Goal: Information Seeking & Learning: Check status

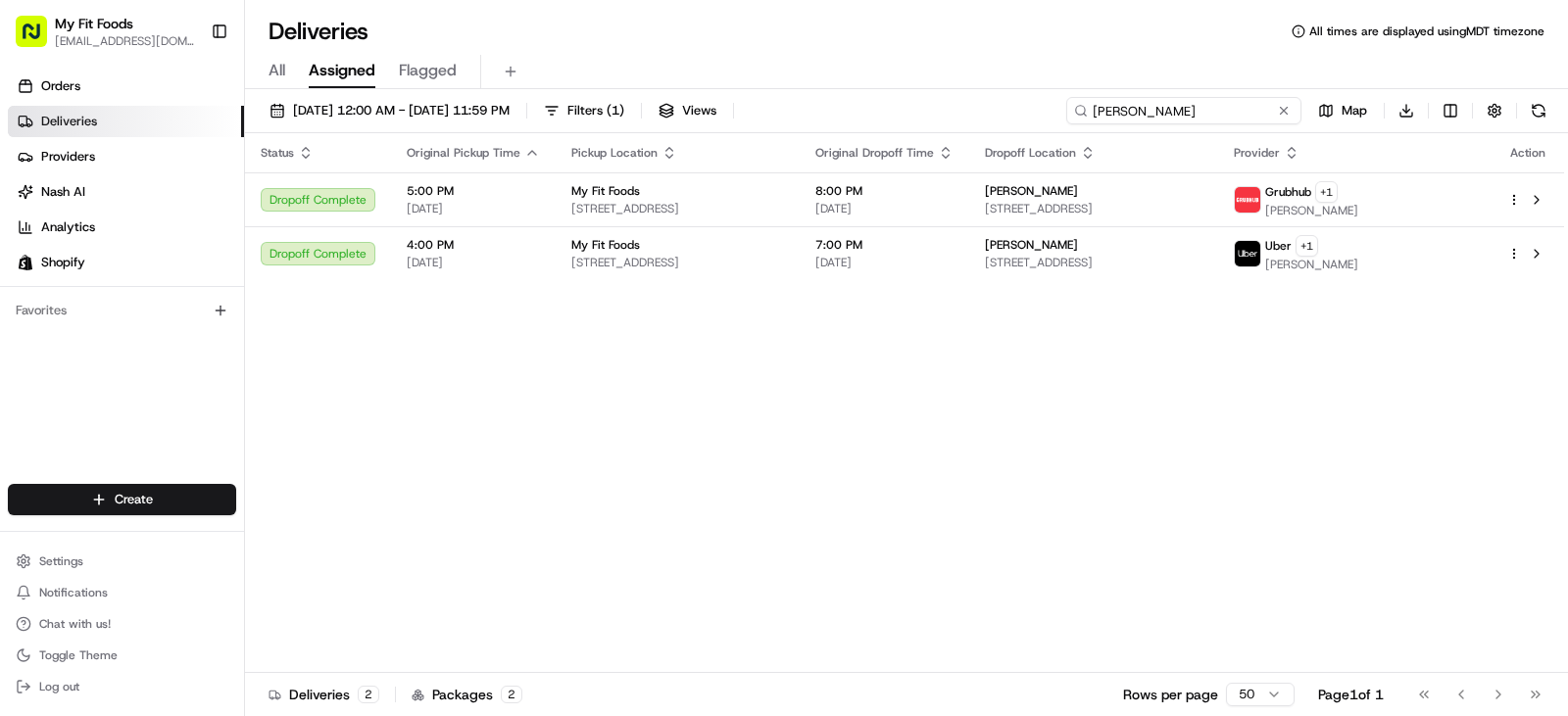
click at [1231, 114] on input "[PERSON_NAME]" at bounding box center [1183, 111] width 235 height 28
type input "R"
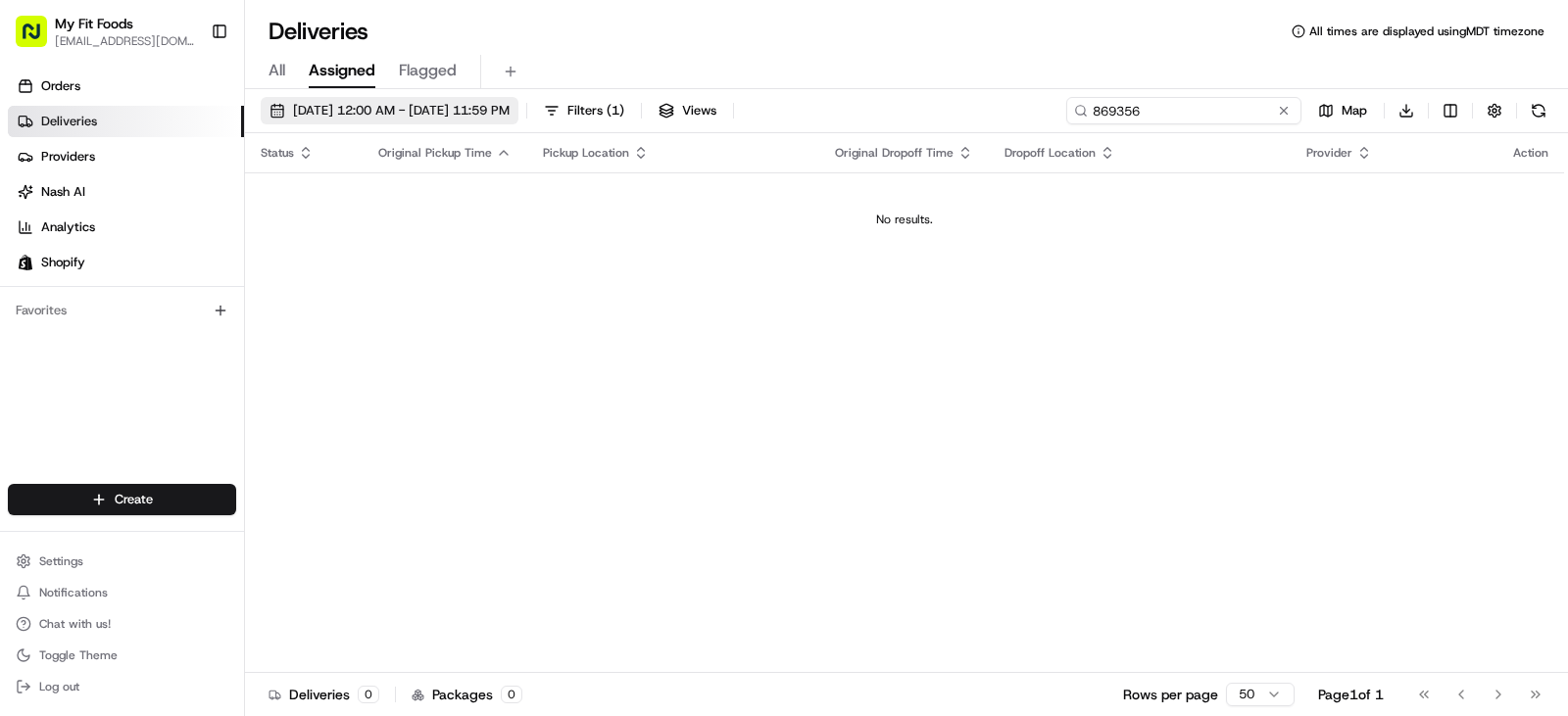
type input "869356"
click at [386, 106] on span "[DATE] 12:00 AM - [DATE] 11:59 PM" at bounding box center [401, 111] width 217 height 18
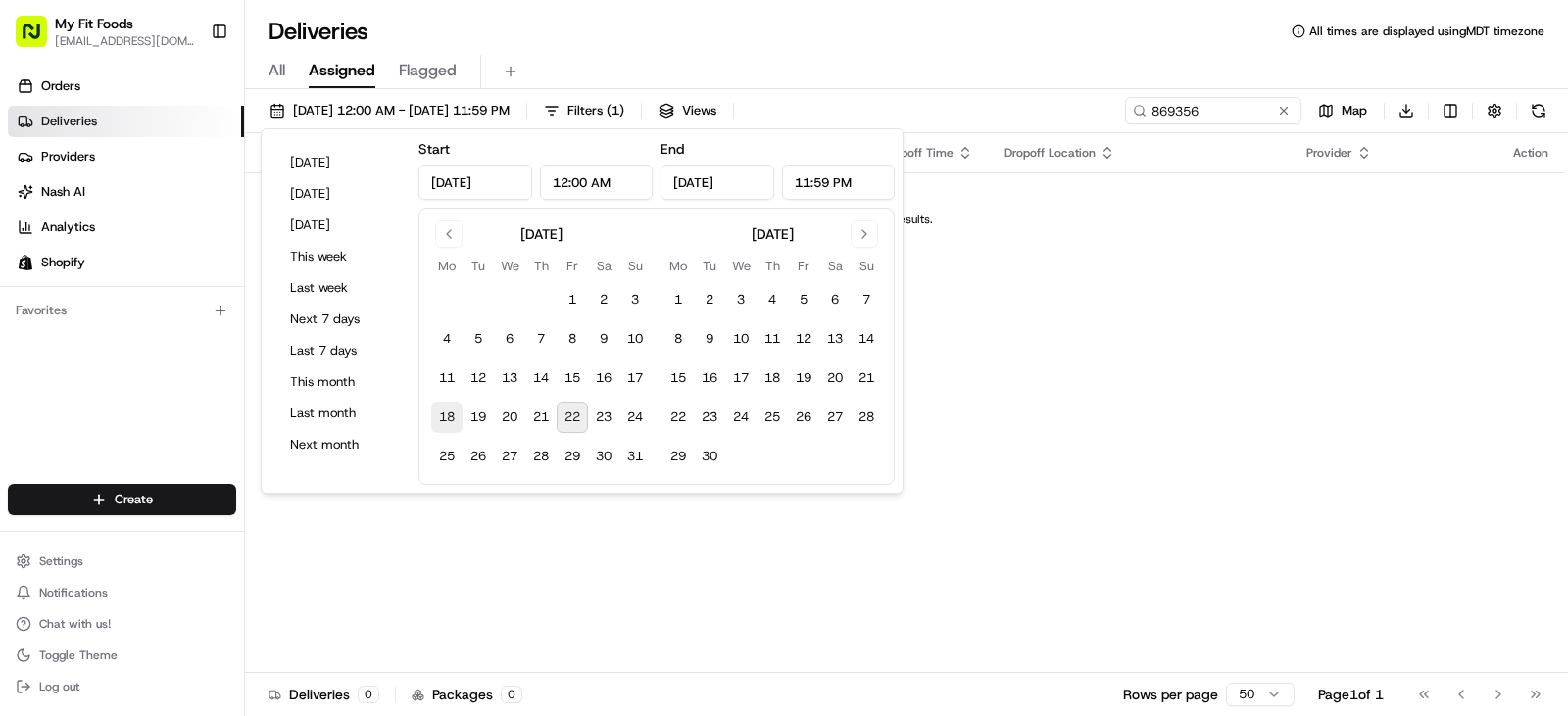
click at [449, 416] on button "18" at bounding box center [447, 417] width 32 height 32
type input "[DATE]"
click at [636, 420] on button "24" at bounding box center [635, 417] width 32 height 32
type input "[DATE]"
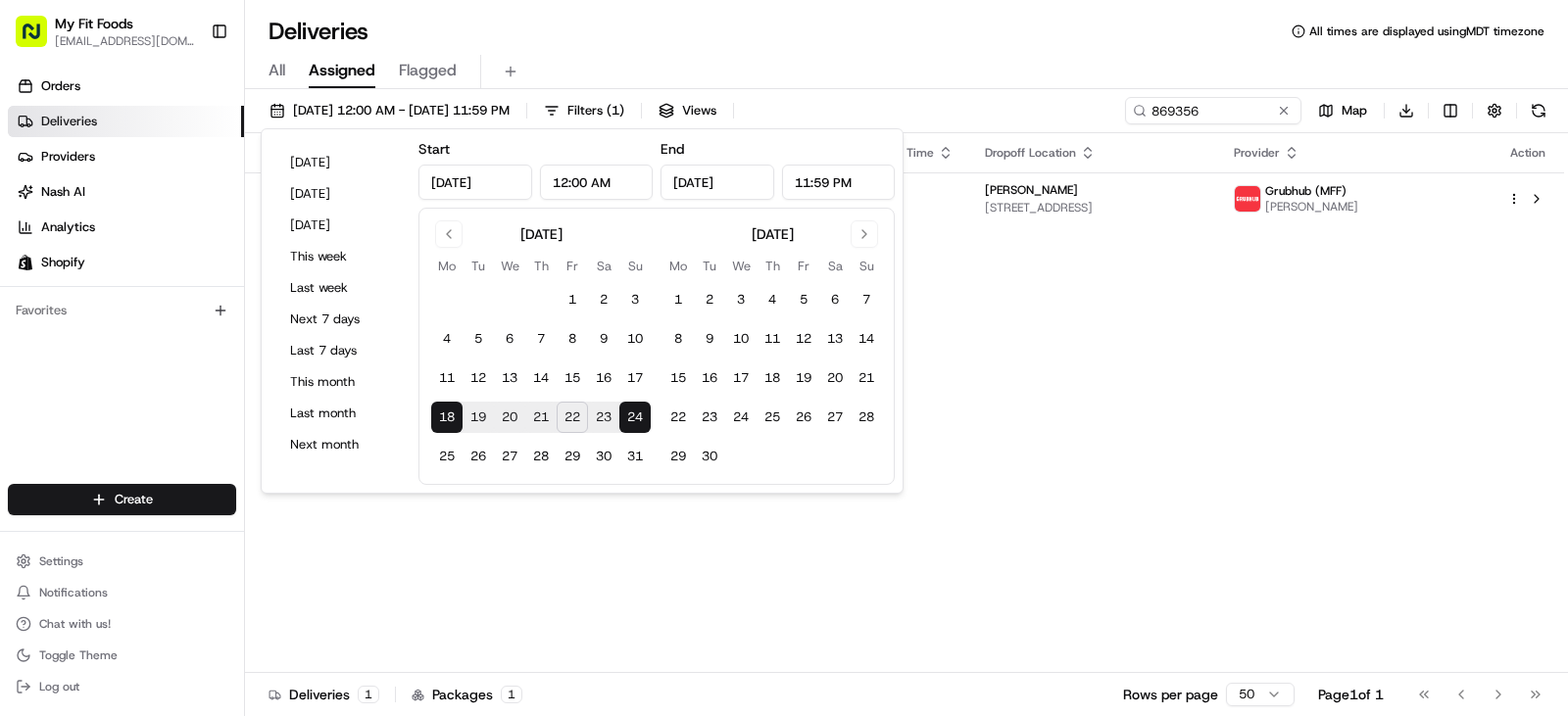
click at [1017, 36] on div "Deliveries All times are displayed using MDT timezone" at bounding box center [907, 32] width 1324 height 32
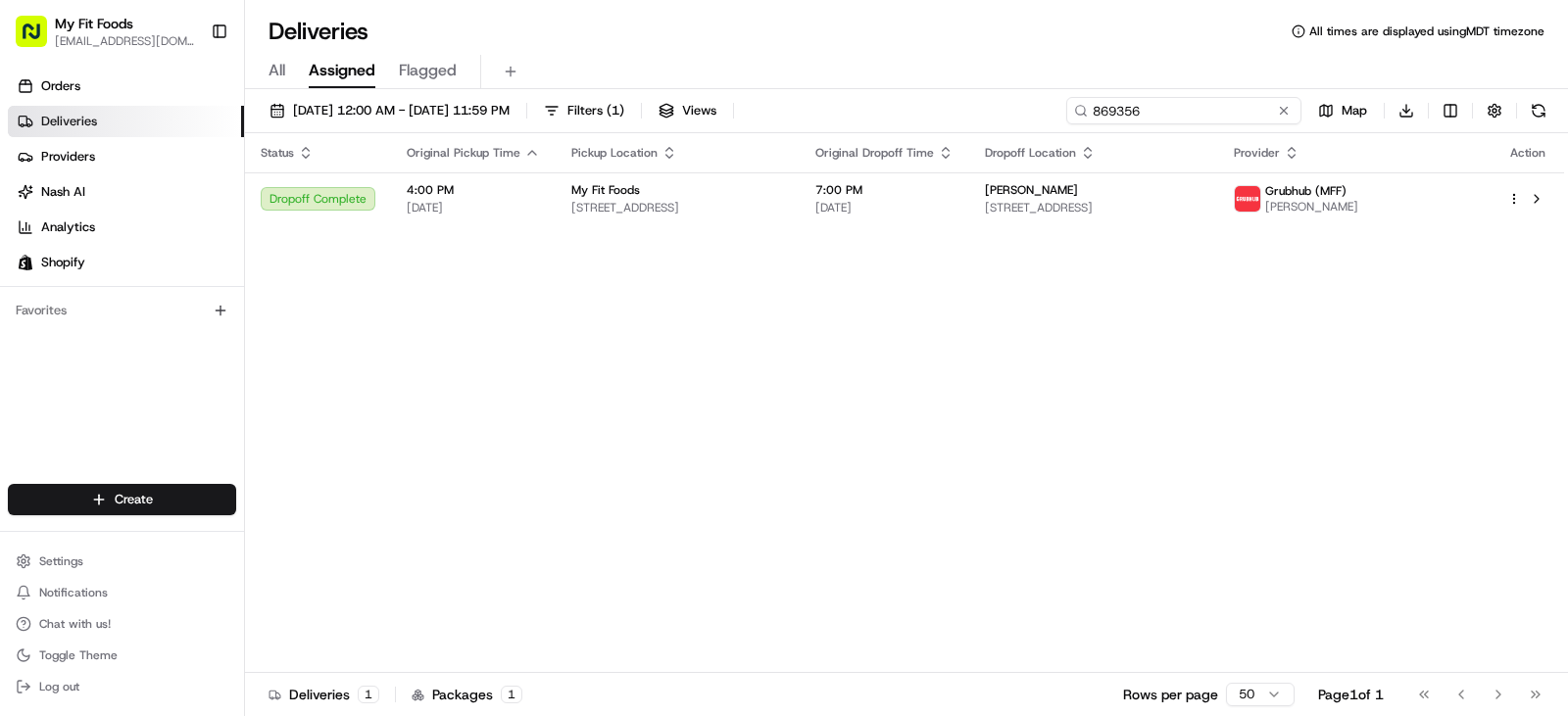
click at [1211, 112] on input "869356" at bounding box center [1183, 111] width 235 height 28
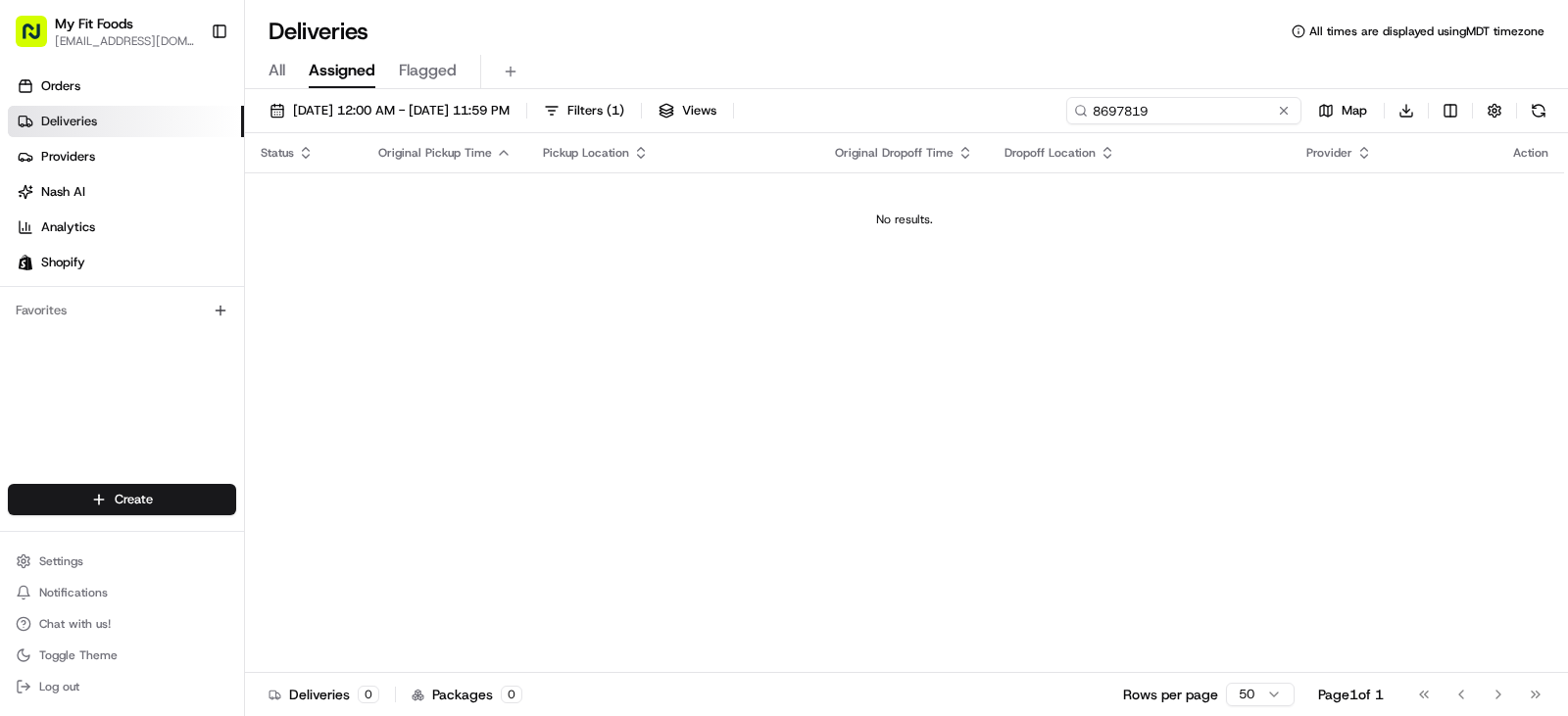
click at [1116, 110] on input "8697819" at bounding box center [1183, 111] width 235 height 28
click at [1155, 112] on input "870819" at bounding box center [1183, 111] width 235 height 28
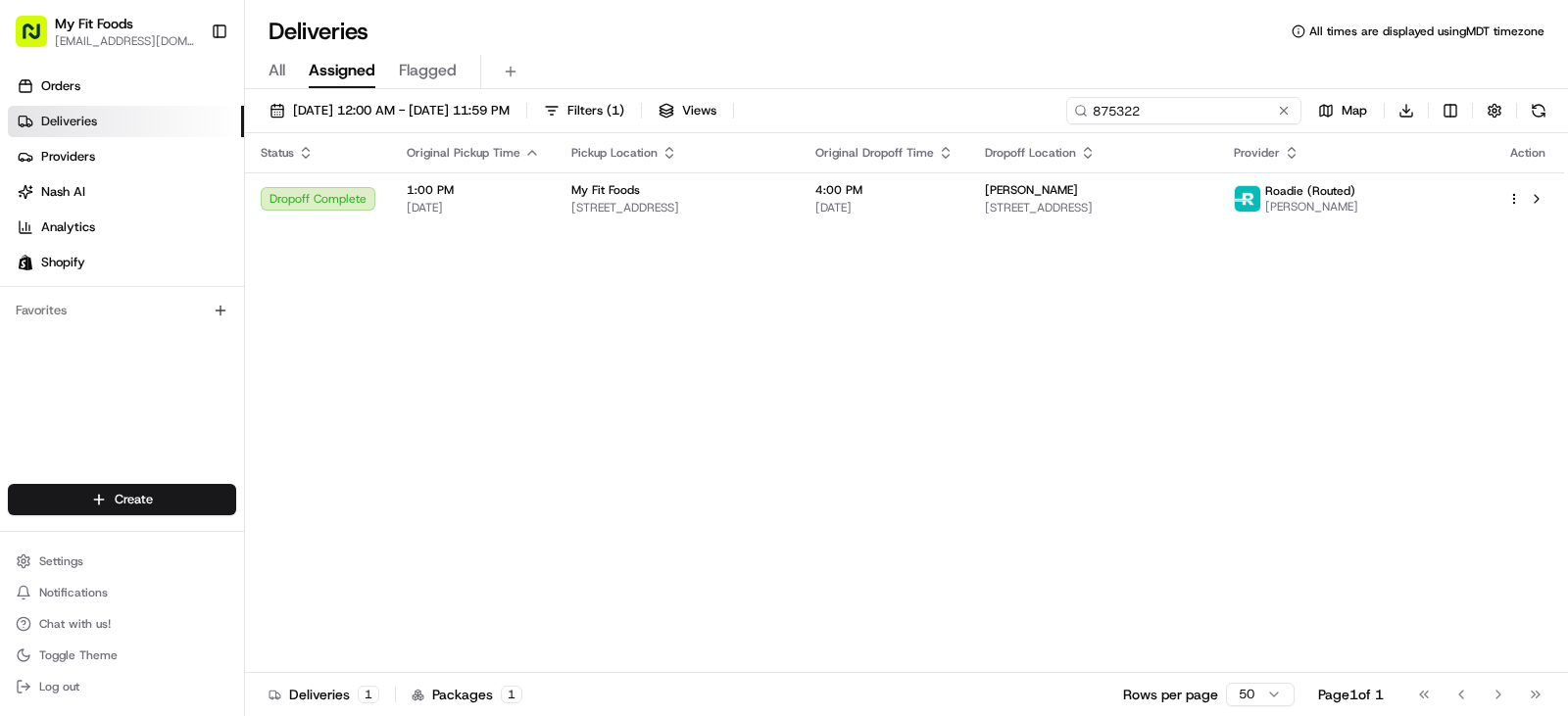
type input "875322"
